Goal: Information Seeking & Learning: Learn about a topic

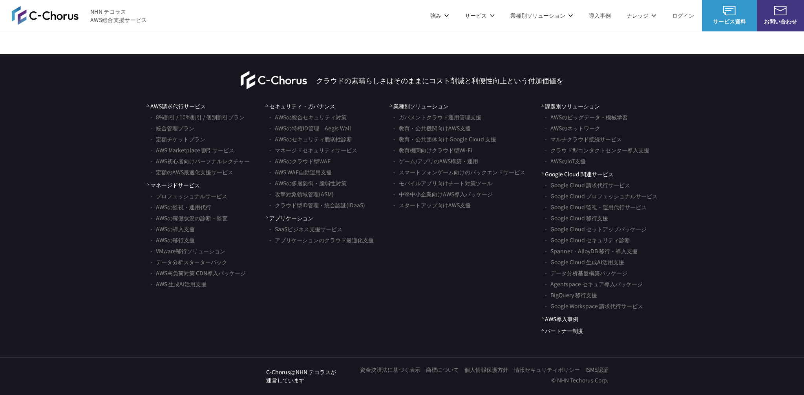
scroll to position [4549, 0]
click at [211, 122] on link "8%割引 / 10%割引 / 個別割引プラン" at bounding box center [197, 116] width 94 height 11
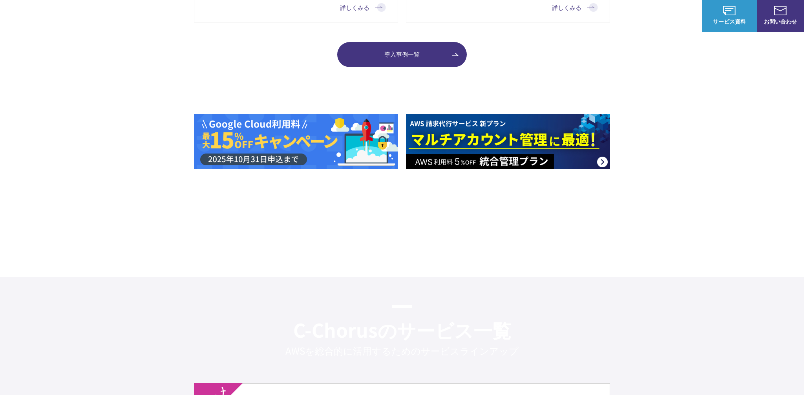
scroll to position [0, 0]
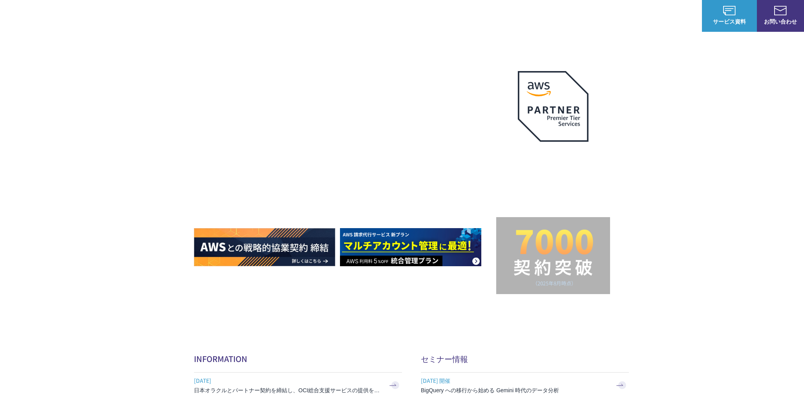
click at [70, 15] on img at bounding box center [45, 15] width 67 height 19
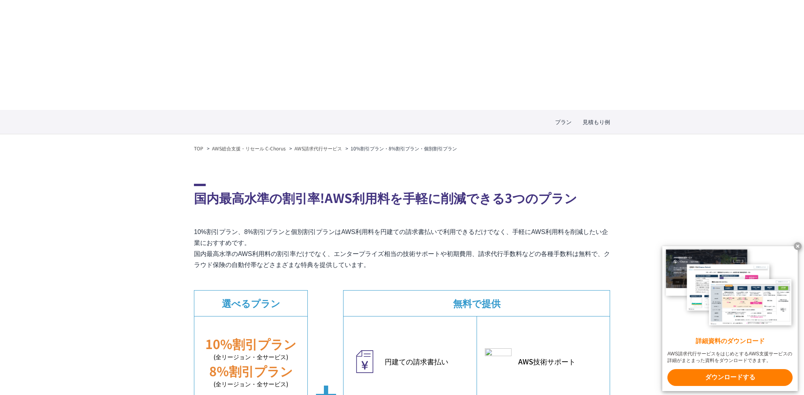
scroll to position [186, 0]
